Goal: Transaction & Acquisition: Purchase product/service

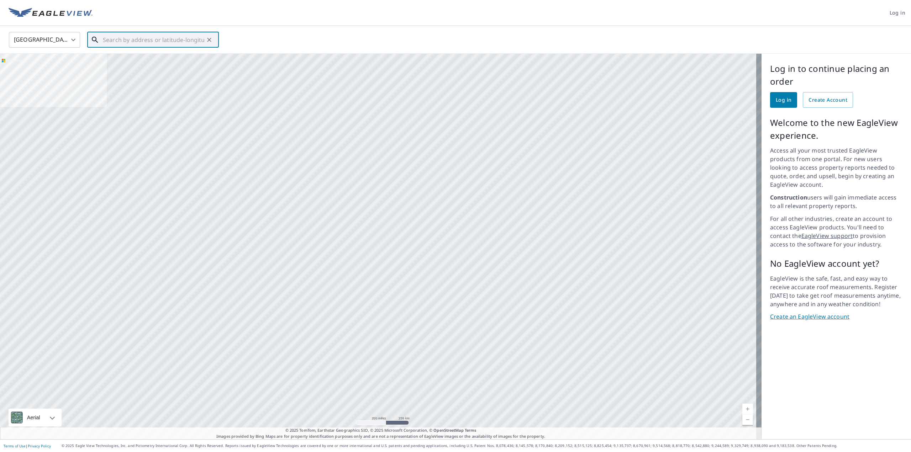
click at [129, 37] on input "text" at bounding box center [153, 40] width 101 height 20
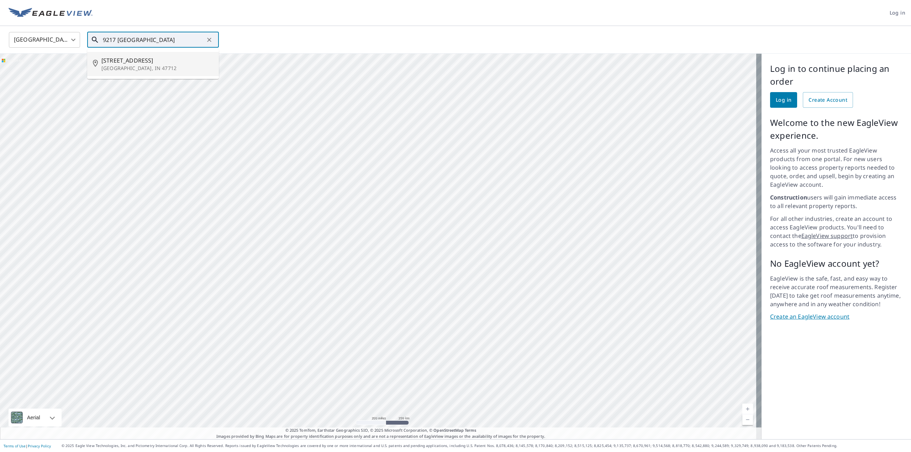
click at [195, 75] on li "9217 Farmington Dr Evansville, IN 47712" at bounding box center [153, 64] width 132 height 24
type input "9217 Farmington Dr Evansville, IN 47712"
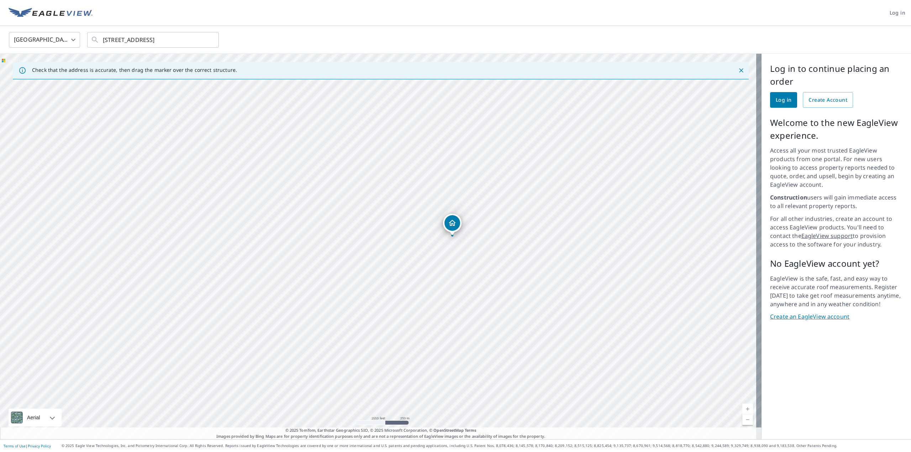
click at [801, 338] on div "Log in to continue placing an order Log in Create Account Welcome to the new Ea…" at bounding box center [835, 247] width 149 height 386
click at [781, 101] on span "Log in" at bounding box center [784, 100] width 16 height 9
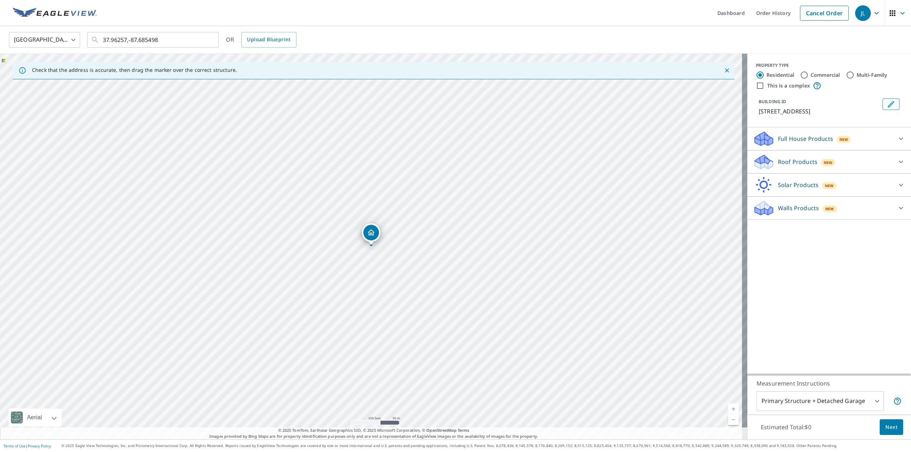
click at [897, 159] on icon at bounding box center [901, 162] width 9 height 9
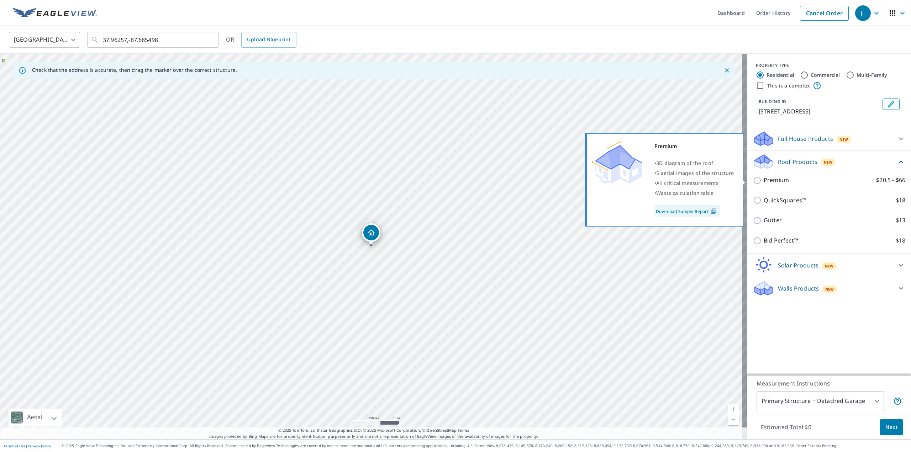
click at [756, 181] on input "Premium $20.5 - $66" at bounding box center [758, 180] width 11 height 9
checkbox input "true"
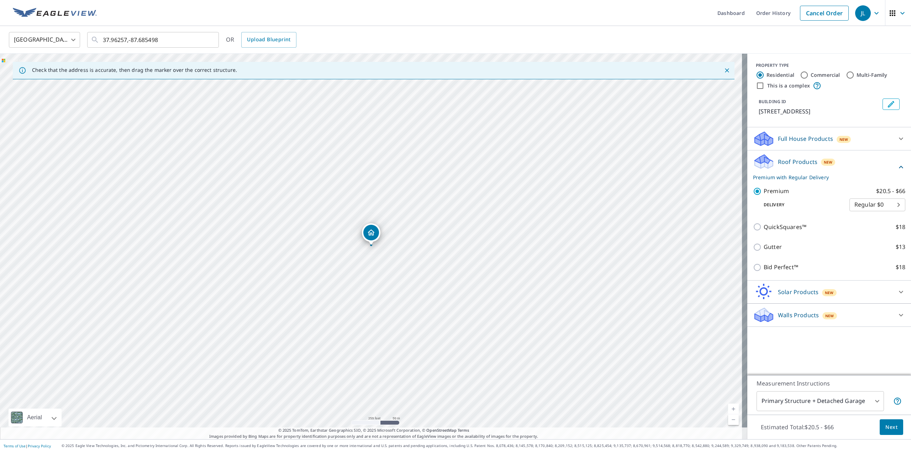
click at [885, 427] on span "Next" at bounding box center [891, 427] width 12 height 9
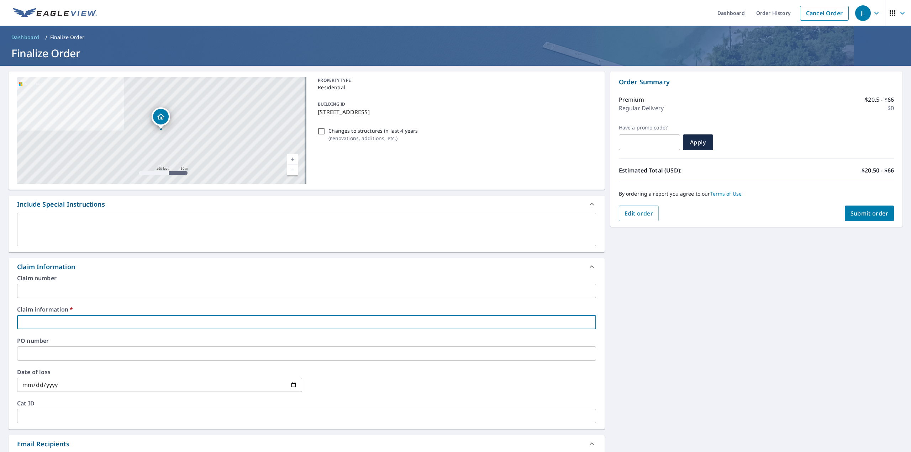
click at [146, 321] on input "text" at bounding box center [306, 322] width 579 height 14
type input "[PERSON_NAME]"
checkbox input "true"
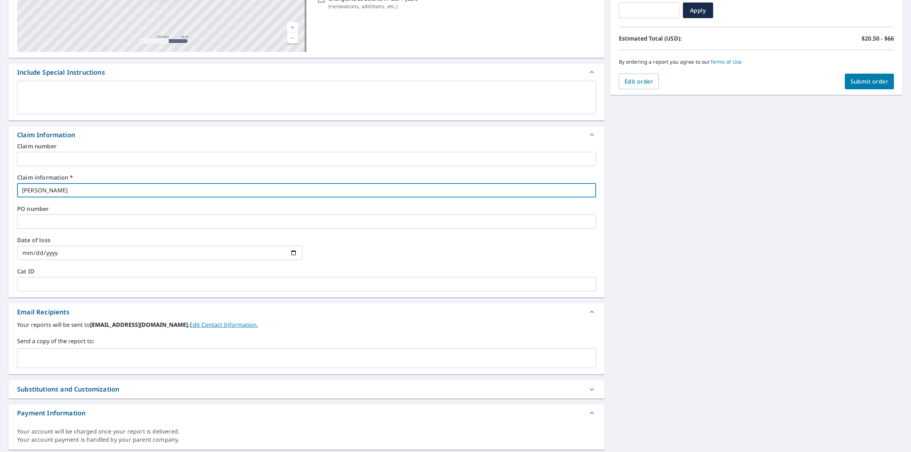
scroll to position [148, 0]
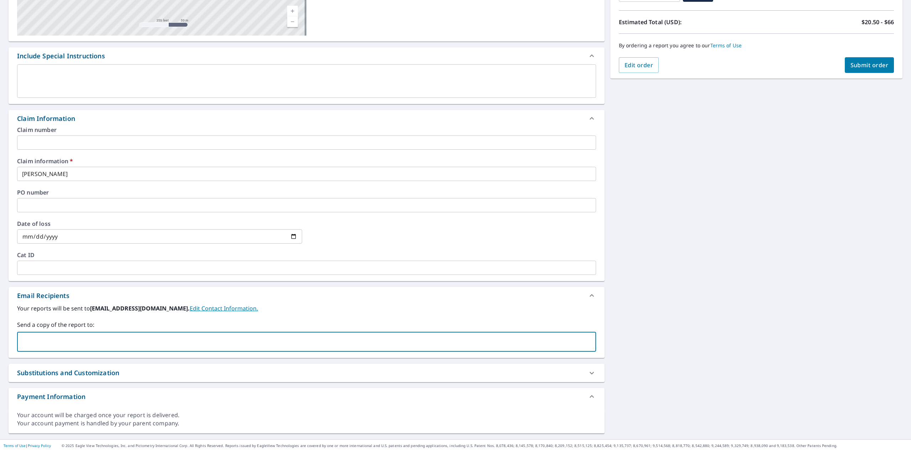
click at [109, 341] on input "text" at bounding box center [301, 342] width 562 height 14
type input "[PERSON_NAME][EMAIL_ADDRESS][PERSON_NAME][DOMAIN_NAME]"
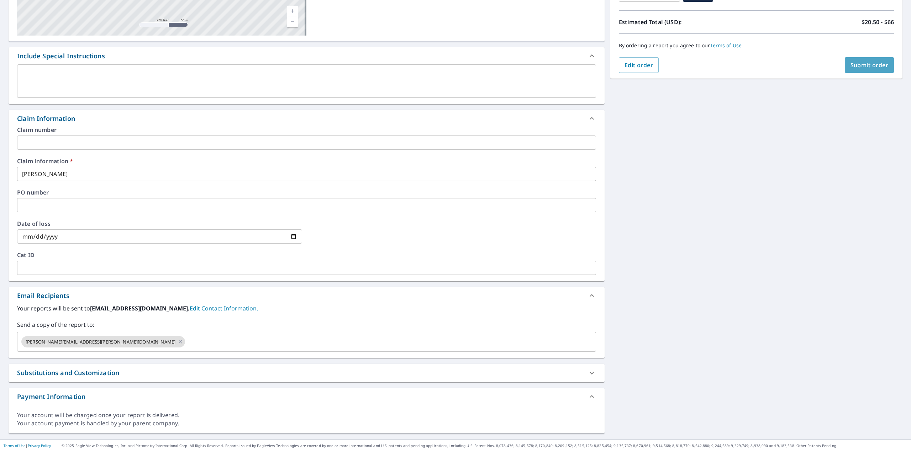
click at [872, 63] on span "Submit order" at bounding box center [869, 65] width 38 height 8
checkbox input "true"
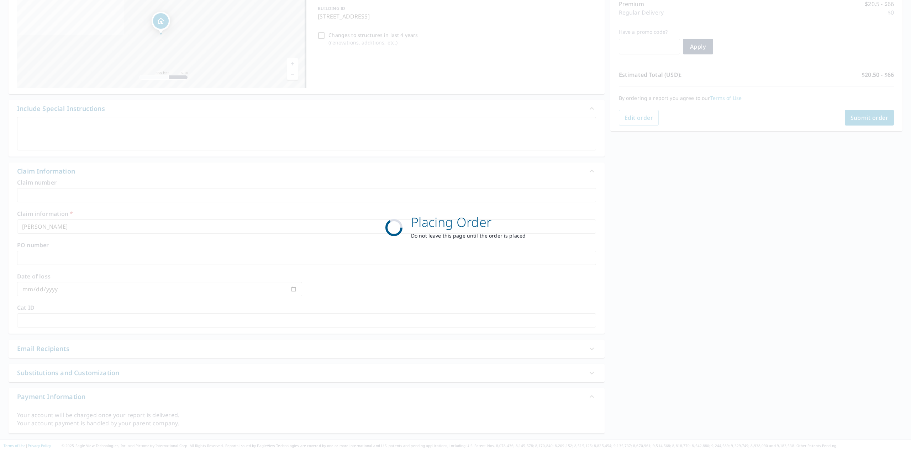
scroll to position [96, 0]
click at [655, 286] on div "Placing Order Do not leave this page until the order is placed" at bounding box center [455, 226] width 911 height 452
click at [753, 238] on div "Placing Order Do not leave this page until the order is placed" at bounding box center [455, 226] width 911 height 452
click at [747, 232] on div "Placing Order Do not leave this page until the order is placed" at bounding box center [455, 226] width 911 height 452
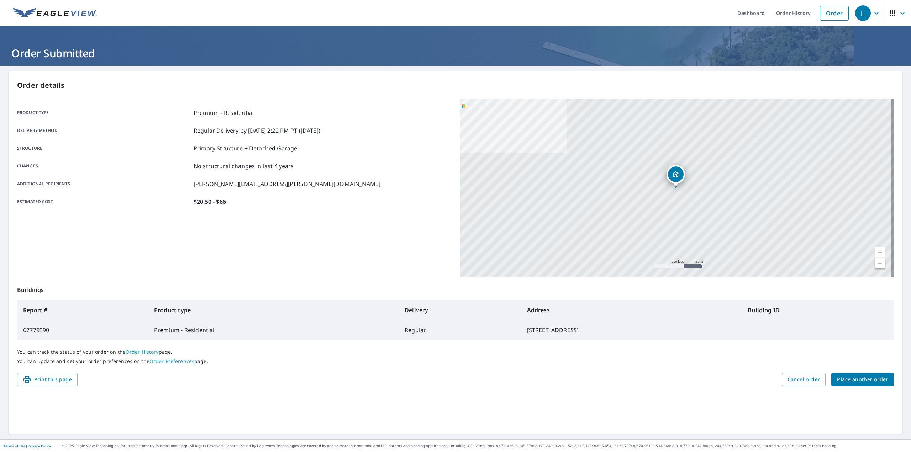
click at [849, 382] on span "Place another order" at bounding box center [862, 379] width 51 height 9
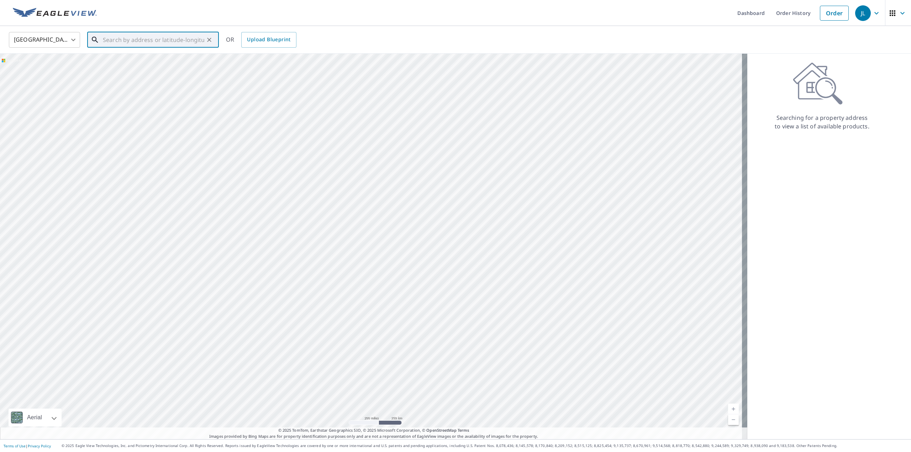
click at [140, 39] on input "text" at bounding box center [153, 40] width 101 height 20
click at [125, 67] on p "Newburgh, IN 47630" at bounding box center [157, 68] width 112 height 7
type input "[STREET_ADDRESS][PERSON_NAME]"
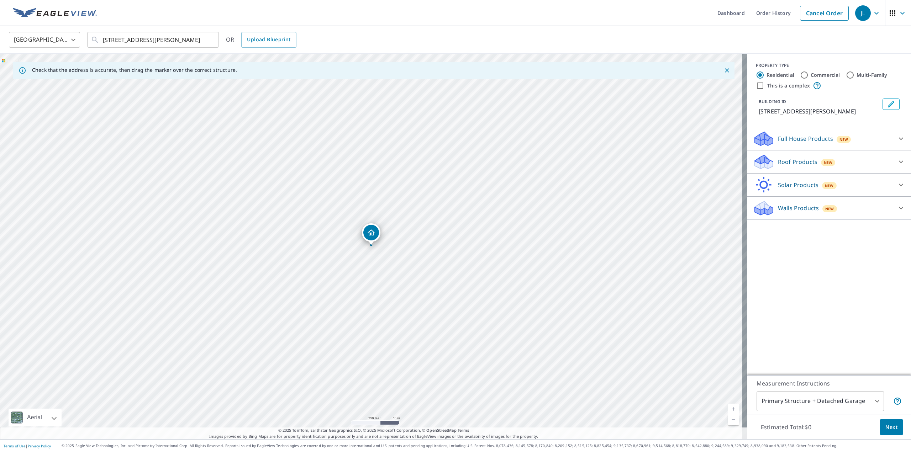
click at [804, 290] on div "PROPERTY TYPE Residential Commercial Multi-Family This is a complex BUILDING ID…" at bounding box center [829, 215] width 164 height 322
click at [899, 163] on icon at bounding box center [901, 162] width 4 height 2
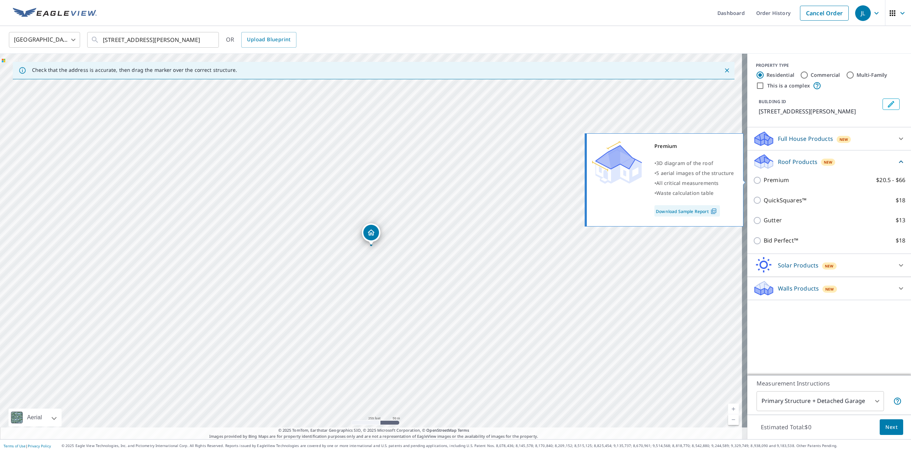
click at [753, 181] on input "Premium $20.5 - $66" at bounding box center [758, 180] width 11 height 9
checkbox input "true"
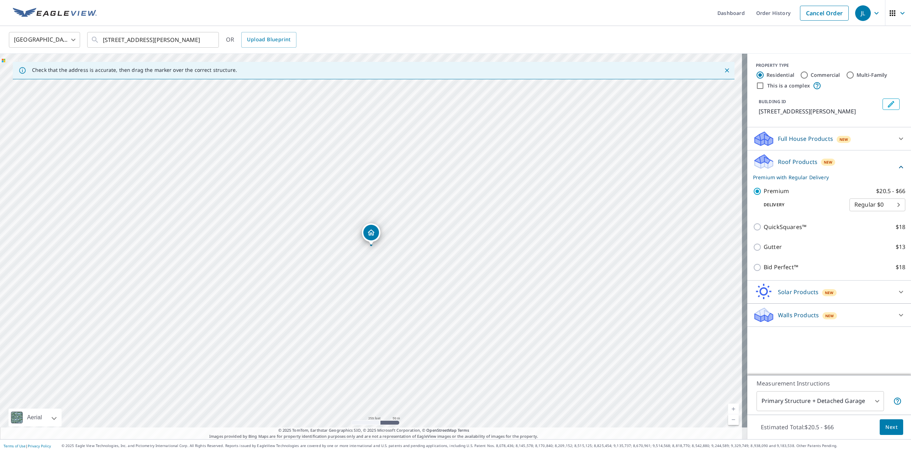
click at [887, 424] on span "Next" at bounding box center [891, 427] width 12 height 9
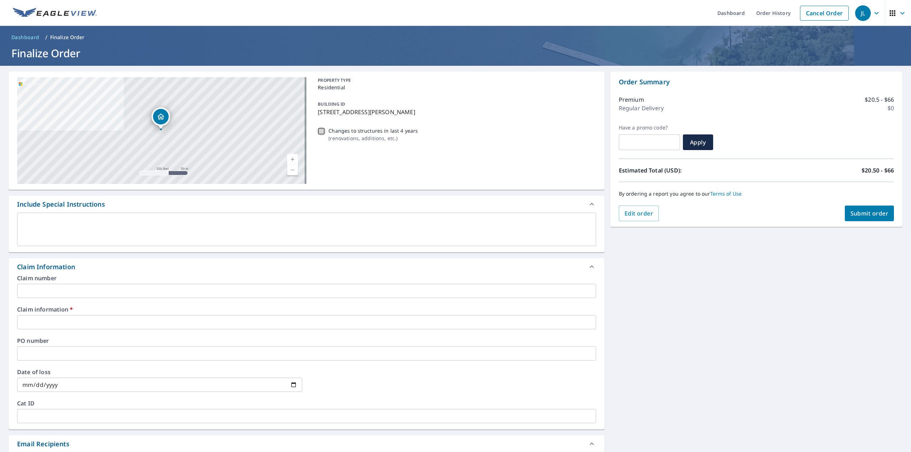
click at [318, 132] on input "Changes to structures in last 4 years ( renovations, additions, etc. )" at bounding box center [321, 131] width 9 height 9
checkbox input "true"
click at [88, 321] on input "text" at bounding box center [306, 322] width 579 height 14
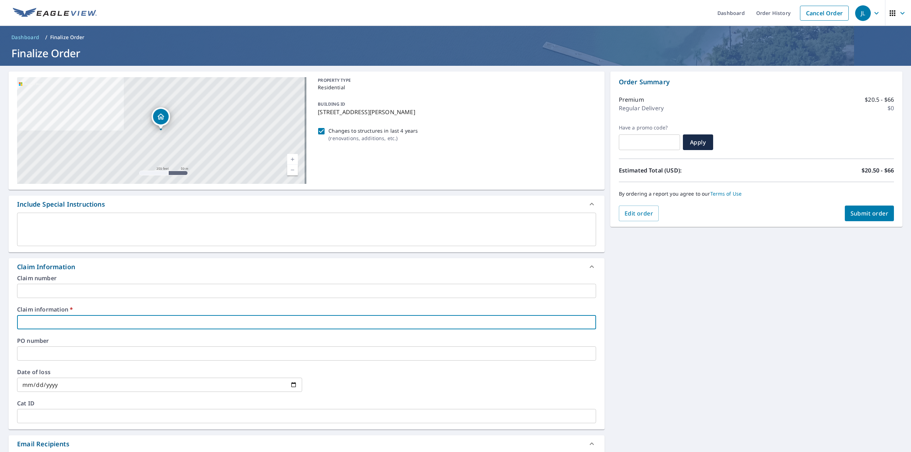
type input "[PERSON_NAME]"
checkbox input "true"
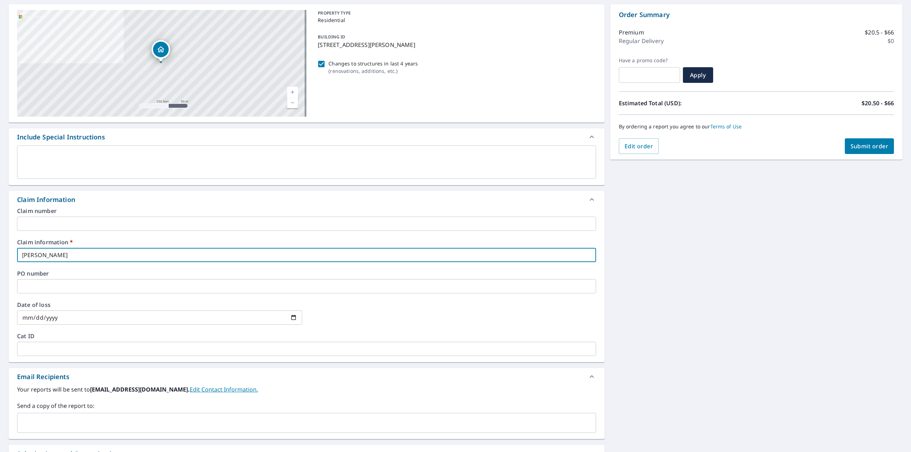
scroll to position [148, 0]
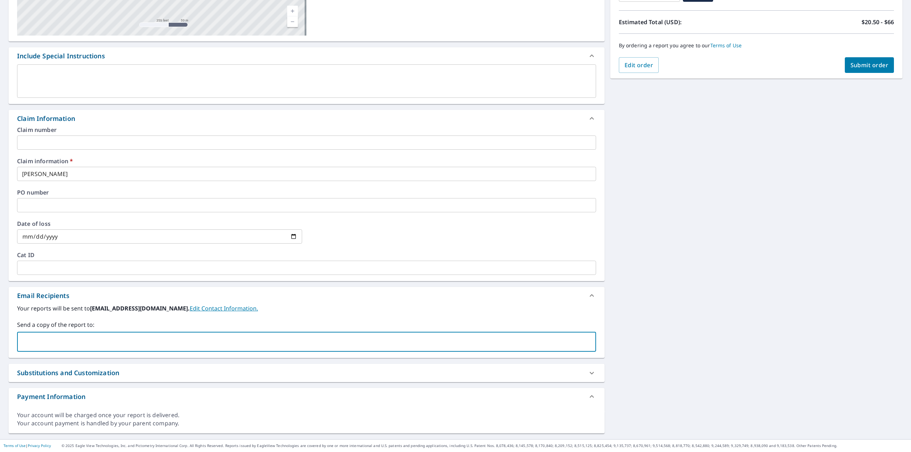
click at [155, 343] on input "text" at bounding box center [301, 342] width 562 height 14
type input "[PERSON_NAME][EMAIL_ADDRESS][PERSON_NAME][DOMAIN_NAME]"
checkbox input "true"
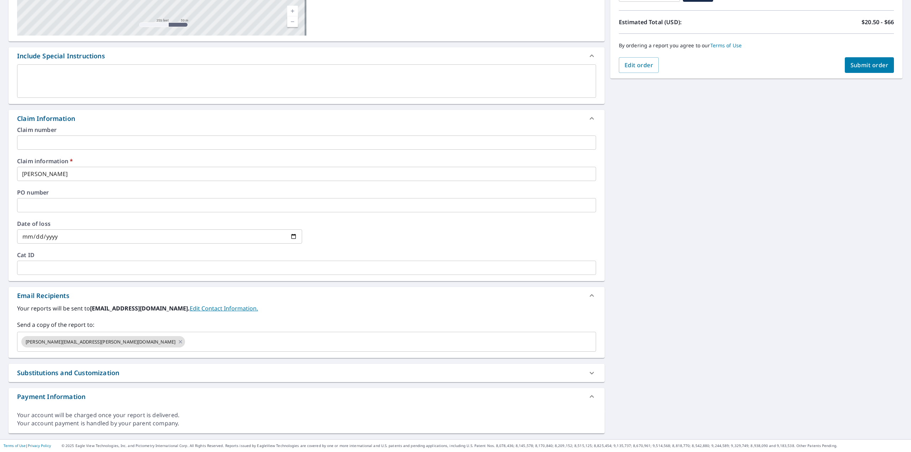
click at [725, 280] on div "[STREET_ADDRESS][PERSON_NAME] A standard road map Aerial A detailed look from a…" at bounding box center [455, 178] width 911 height 522
click at [871, 63] on span "Submit order" at bounding box center [869, 65] width 38 height 8
checkbox input "true"
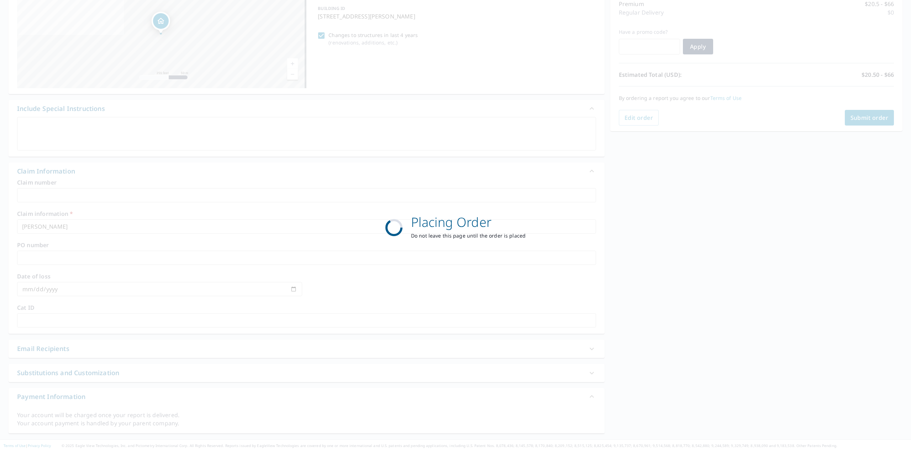
scroll to position [96, 0]
